Goal: Task Accomplishment & Management: Complete application form

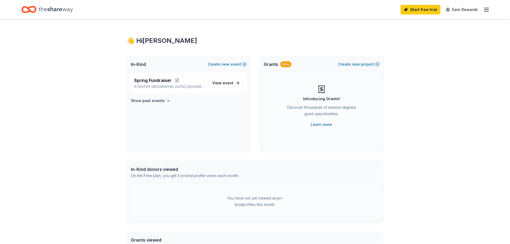
click at [487, 12] on icon "button" at bounding box center [486, 9] width 6 height 6
drag, startPoint x: 14, startPoint y: 82, endPoint x: 26, endPoint y: 50, distance: 34.7
click at [16, 80] on div "👋 Hi [PERSON_NAME] In-Kind Create new event Spring Fundraiser [DATE] • [GEOGRAP…" at bounding box center [255, 170] width 510 height 302
click at [40, 9] on icon "Home" at bounding box center [56, 9] width 34 height 6
click at [487, 12] on icon "button" at bounding box center [486, 9] width 6 height 6
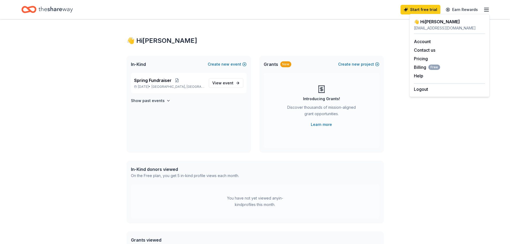
click at [441, 124] on div "👋 Hi [PERSON_NAME] In-Kind Create new event Spring Fundraiser [DATE] • [GEOGRAP…" at bounding box center [255, 170] width 510 height 302
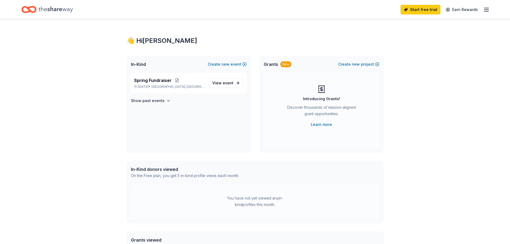
click at [485, 9] on icon "button" at bounding box center [486, 9] width 6 height 6
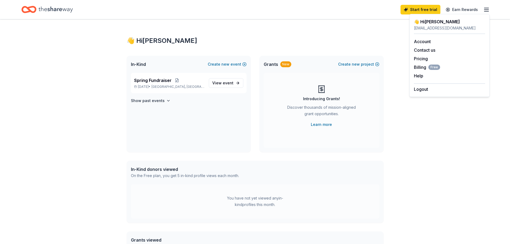
click at [428, 113] on div "👋 Hi Dianna In-Kind Create new event Spring Fundraiser Aug 29, 2025 • Dade City…" at bounding box center [255, 170] width 510 height 302
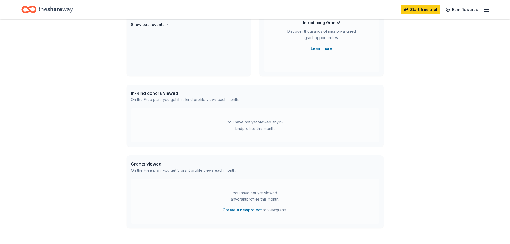
scroll to position [89, 0]
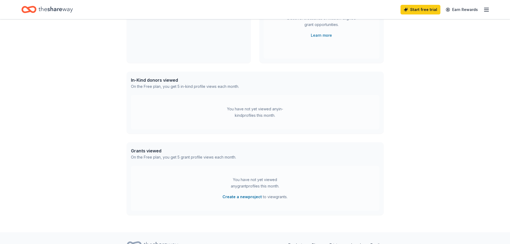
drag, startPoint x: 155, startPoint y: 150, endPoint x: 163, endPoint y: 131, distance: 20.8
click at [160, 146] on div "Grants viewed On the Free plan, you get 5 grant profile views each month." at bounding box center [255, 154] width 257 height 24
click at [167, 79] on div "In-Kind donors viewed" at bounding box center [185, 80] width 108 height 6
click at [258, 112] on div "You have not yet viewed any in-kind profiles this month." at bounding box center [254, 112] width 67 height 13
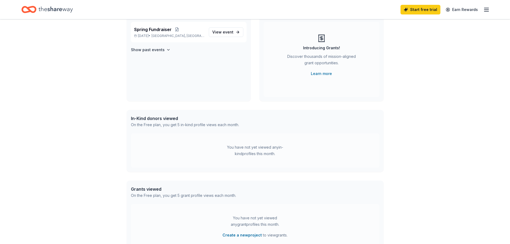
scroll to position [0, 0]
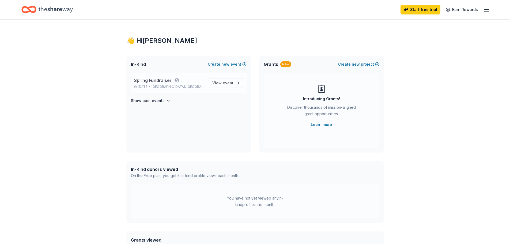
click at [152, 85] on p "Aug 29, 2025 • Dade City, FL" at bounding box center [169, 87] width 70 height 4
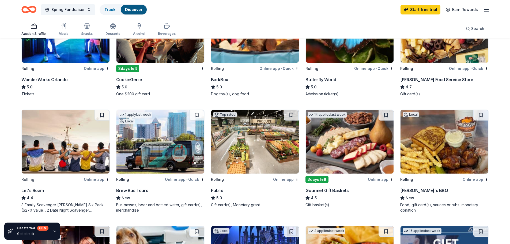
scroll to position [89, 0]
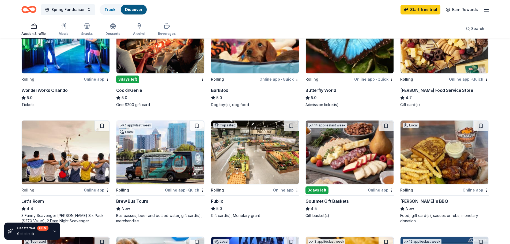
click at [353, 100] on div "5.0" at bounding box center [349, 97] width 88 height 6
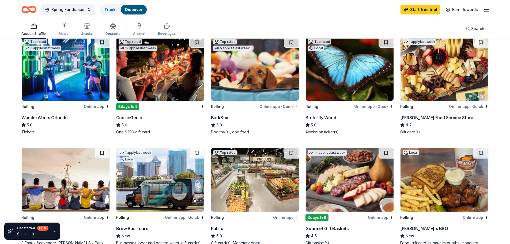
scroll to position [45, 0]
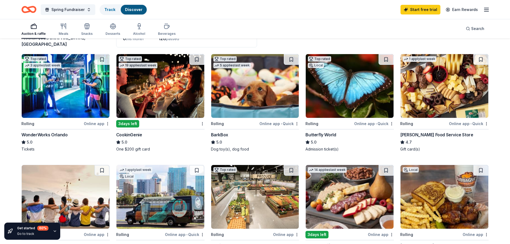
click at [240, 23] on div "Auction & raffle Meals Snacks Desserts Alcohol Beverages Search" at bounding box center [254, 29] width 467 height 20
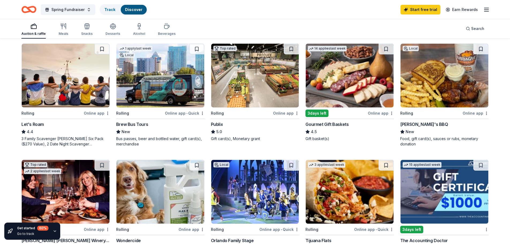
scroll to position [178, 0]
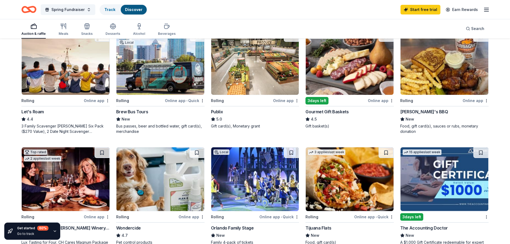
click at [423, 111] on div "Bubbaque's BBQ" at bounding box center [424, 111] width 48 height 6
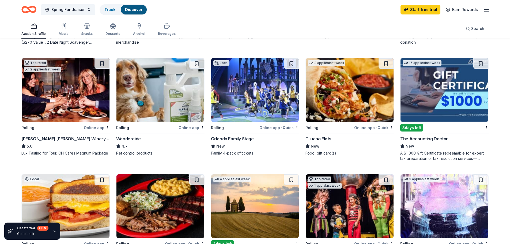
scroll to position [223, 0]
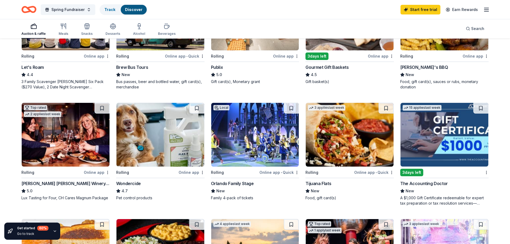
click at [33, 29] on rect "button" at bounding box center [33, 26] width 5 height 3
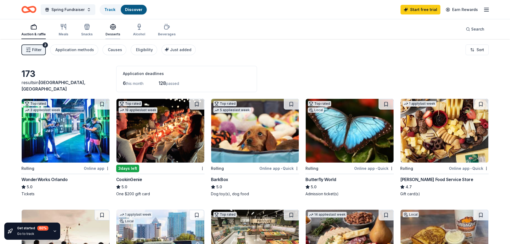
click at [113, 29] on icon "button" at bounding box center [112, 29] width 5 height 2
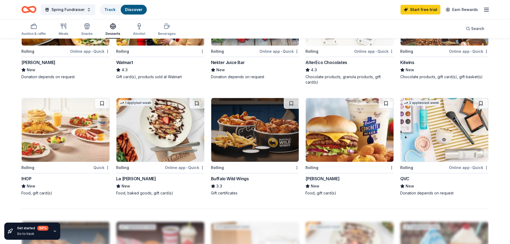
scroll to position [357, 0]
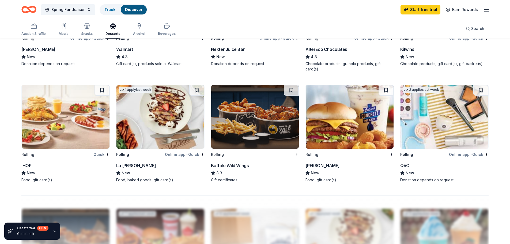
click at [76, 116] on img at bounding box center [66, 117] width 88 height 64
click at [348, 131] on img at bounding box center [349, 117] width 88 height 64
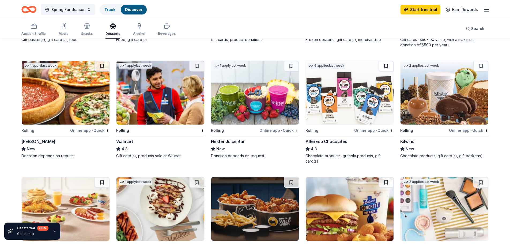
scroll to position [223, 0]
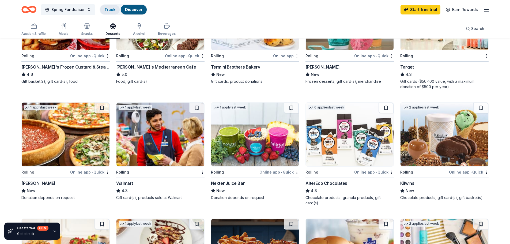
click at [108, 10] on link "Track" at bounding box center [109, 9] width 11 height 5
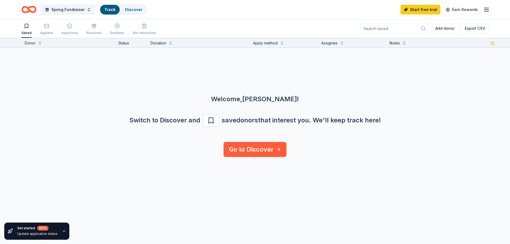
scroll to position [0, 0]
click at [67, 26] on icon "button" at bounding box center [69, 25] width 5 height 5
click at [487, 11] on line "button" at bounding box center [486, 11] width 4 height 0
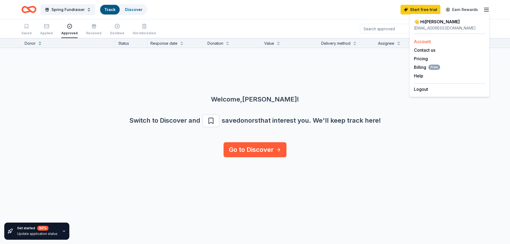
click at [420, 42] on link "Account" at bounding box center [422, 41] width 17 height 5
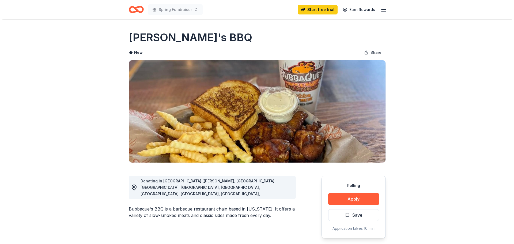
scroll to position [89, 0]
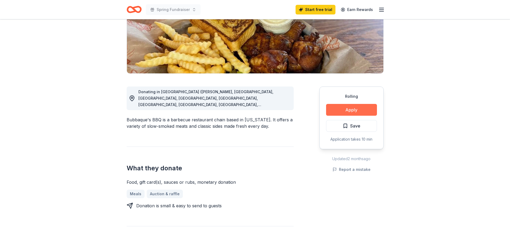
click at [342, 111] on button "Apply" at bounding box center [351, 110] width 51 height 12
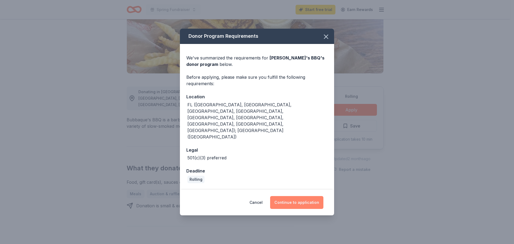
click at [293, 196] on button "Continue to application" at bounding box center [296, 202] width 53 height 13
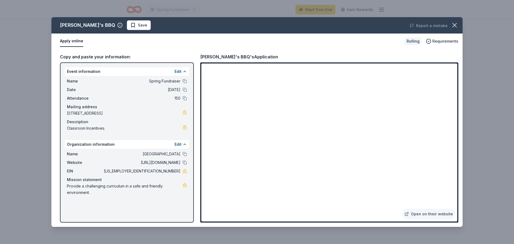
drag, startPoint x: 77, startPoint y: 69, endPoint x: 130, endPoint y: 173, distance: 116.6
click at [129, 171] on div "Event information Edit Name Spring Fundraiser Date 08/29/25 Attendance 150 Mail…" at bounding box center [127, 142] width 134 height 160
click at [168, 201] on div "Event information Edit Name Spring Fundraiser Date 08/29/25 Attendance 150 Mail…" at bounding box center [127, 142] width 134 height 160
drag, startPoint x: 180, startPoint y: 208, endPoint x: 44, endPoint y: 58, distance: 202.6
click at [44, 58] on div "Bubbaque's BBQ Save Report a mistake Apply online Rolling Requirements Copy and…" at bounding box center [257, 122] width 514 height 244
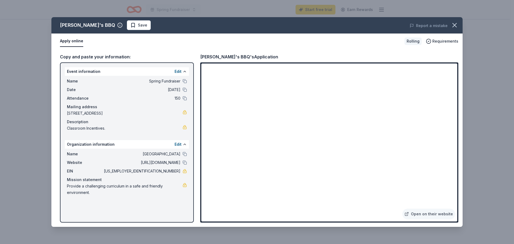
drag, startPoint x: 70, startPoint y: 62, endPoint x: 189, endPoint y: 62, distance: 118.8
click at [189, 62] on div "Copy and paste your information: Event information Edit Name Spring Fundraiser …" at bounding box center [256, 138] width 411 height 178
drag, startPoint x: 150, startPoint y: 202, endPoint x: 112, endPoint y: 81, distance: 127.3
click at [112, 81] on div "Event information Edit Name Spring Fundraiser Date 08/29/25 Attendance 150 Mail…" at bounding box center [127, 142] width 134 height 160
drag, startPoint x: 139, startPoint y: 202, endPoint x: 83, endPoint y: 99, distance: 117.8
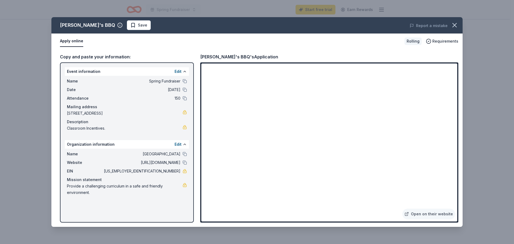
click at [84, 99] on div "Event information Edit Name Spring Fundraiser Date 08/29/25 Attendance 150 Mail…" at bounding box center [127, 142] width 134 height 160
click at [130, 208] on div "Event information Edit Name Spring Fundraiser Date 08/29/25 Attendance 150 Mail…" at bounding box center [127, 142] width 134 height 160
drag, startPoint x: 381, startPoint y: 25, endPoint x: 345, endPoint y: 21, distance: 35.7
click at [345, 21] on div "Report a mistake" at bounding box center [382, 25] width 160 height 15
click at [481, 119] on div "Bubbaque's BBQ Save Report a mistake Apply online Rolling Requirements Copy and…" at bounding box center [257, 122] width 514 height 244
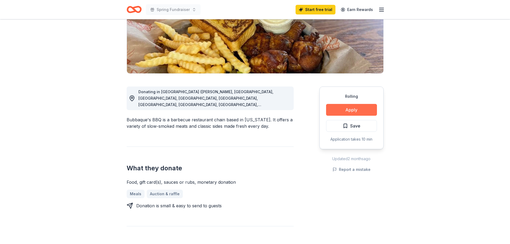
click at [337, 112] on button "Apply" at bounding box center [351, 110] width 51 height 12
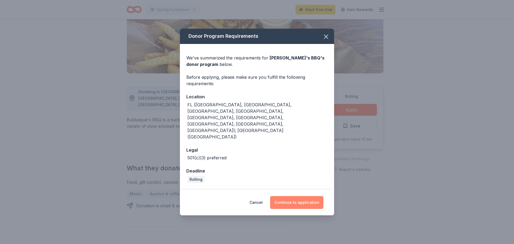
click at [295, 196] on button "Continue to application" at bounding box center [296, 202] width 53 height 13
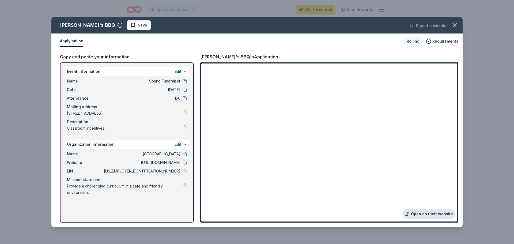
click at [432, 215] on link "Open on their website" at bounding box center [428, 213] width 53 height 11
click at [429, 214] on link "Open on their website" at bounding box center [428, 213] width 53 height 11
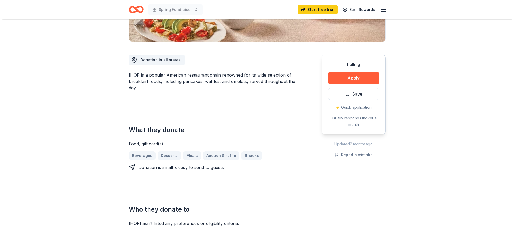
scroll to position [134, 0]
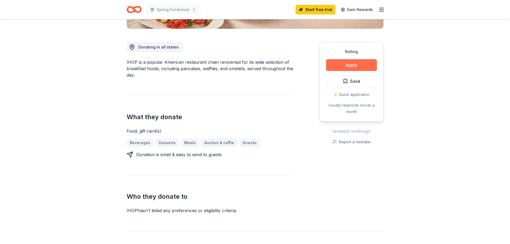
click at [349, 62] on button "Apply" at bounding box center [351, 65] width 51 height 12
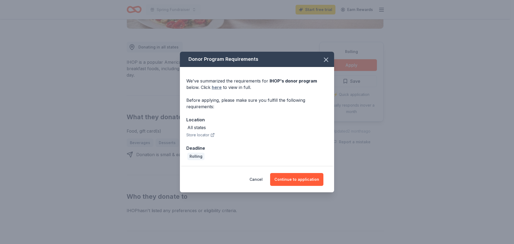
click at [217, 86] on link "here" at bounding box center [217, 87] width 10 height 6
click at [300, 181] on button "Continue to application" at bounding box center [296, 179] width 53 height 13
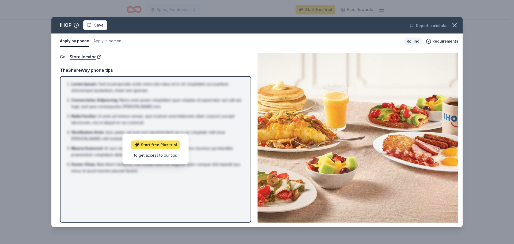
click at [167, 146] on link "Start free Plus trial" at bounding box center [155, 144] width 49 height 9
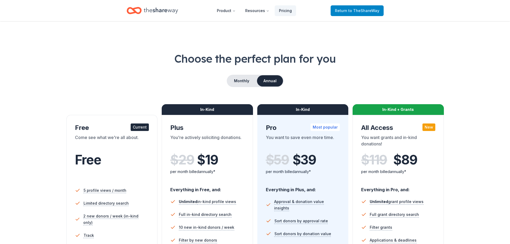
click at [345, 12] on span "Return to TheShareWay" at bounding box center [357, 10] width 44 height 6
click at [359, 11] on span "to TheShareWay" at bounding box center [363, 10] width 31 height 5
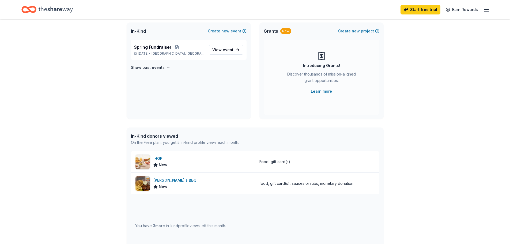
scroll to position [45, 0]
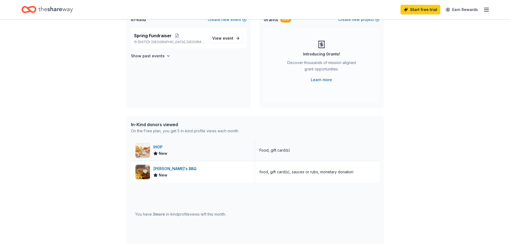
click at [153, 148] on div "IHOP" at bounding box center [160, 147] width 14 height 6
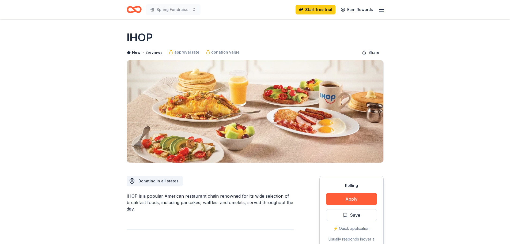
scroll to position [89, 0]
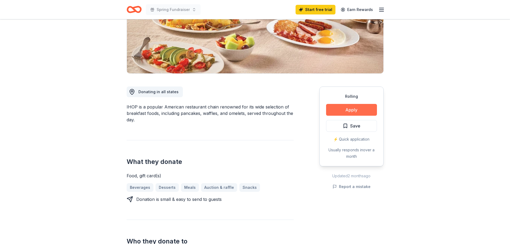
click at [348, 112] on button "Apply" at bounding box center [351, 110] width 51 height 12
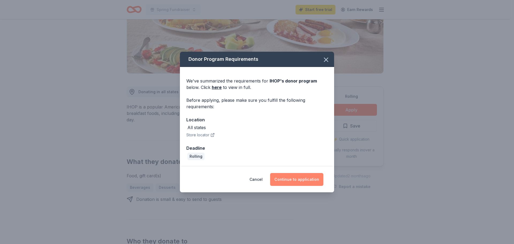
click at [299, 179] on button "Continue to application" at bounding box center [296, 179] width 53 height 13
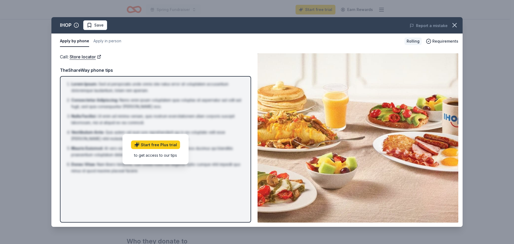
click at [159, 156] on div "to get access to our tips" at bounding box center [155, 155] width 49 height 6
click at [440, 43] on span "Requirements" at bounding box center [445, 41] width 26 height 6
click at [414, 41] on div "Rolling" at bounding box center [412, 40] width 17 height 7
click at [453, 26] on icon "button" at bounding box center [454, 25] width 4 height 4
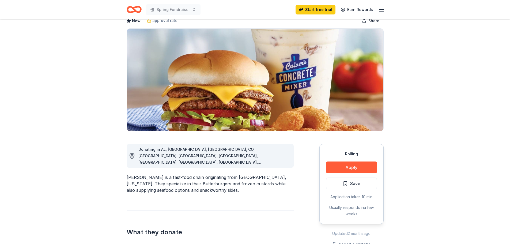
scroll to position [45, 0]
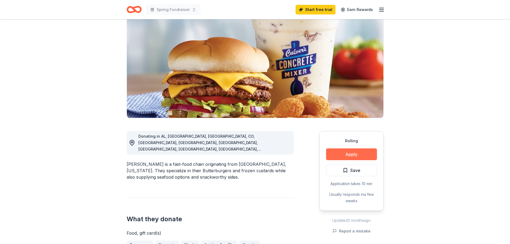
click at [349, 151] on button "Apply" at bounding box center [351, 154] width 51 height 12
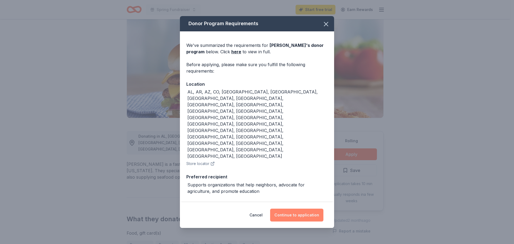
click at [294, 208] on button "Continue to application" at bounding box center [296, 214] width 53 height 13
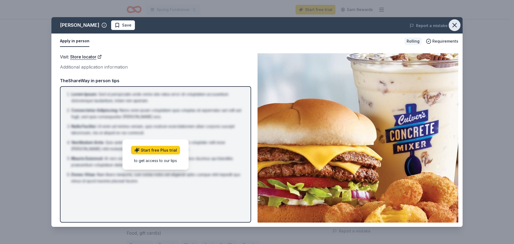
click at [456, 23] on icon "button" at bounding box center [454, 25] width 4 height 4
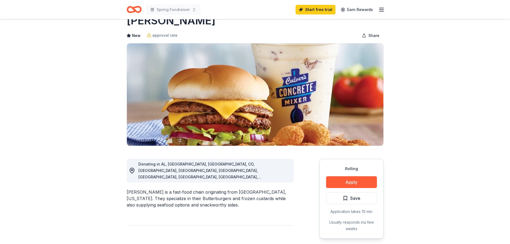
scroll to position [0, 0]
